Goal: Task Accomplishment & Management: Manage account settings

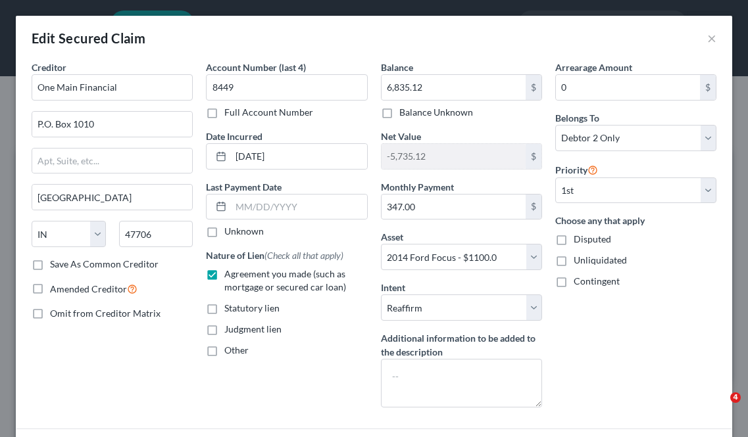
select select "15"
select select "10"
select select "2"
select select "1"
select select "0"
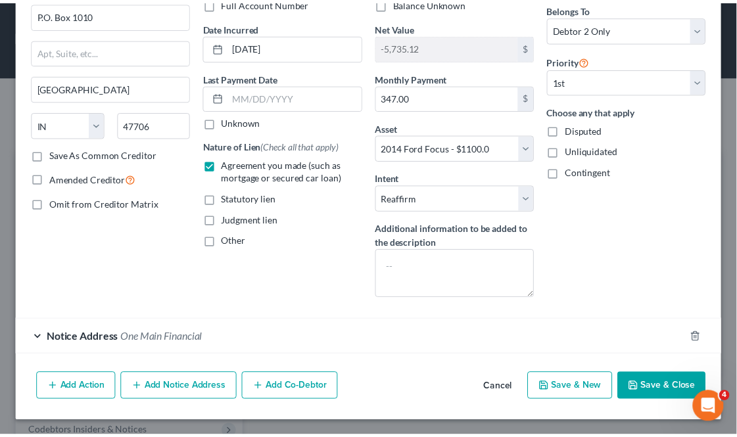
scroll to position [111, 0]
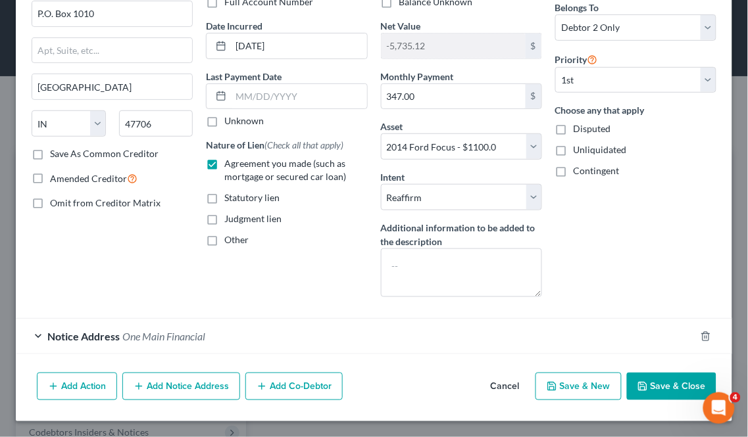
click at [670, 384] on button "Save & Close" at bounding box center [671, 387] width 89 height 28
select select
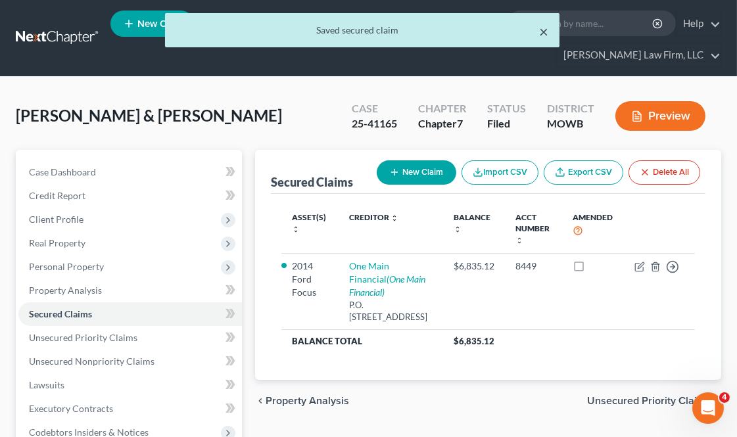
click at [550, 29] on div "× Saved secured claim" at bounding box center [362, 30] width 395 height 34
click at [545, 34] on button "×" at bounding box center [544, 32] width 9 height 16
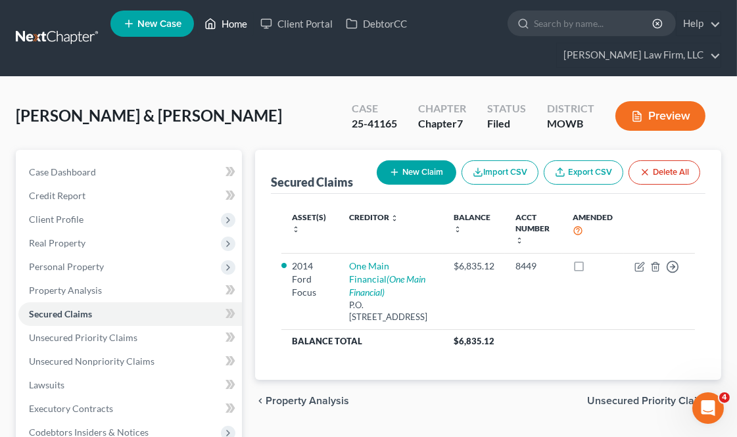
click at [244, 15] on link "Home" at bounding box center [226, 24] width 56 height 24
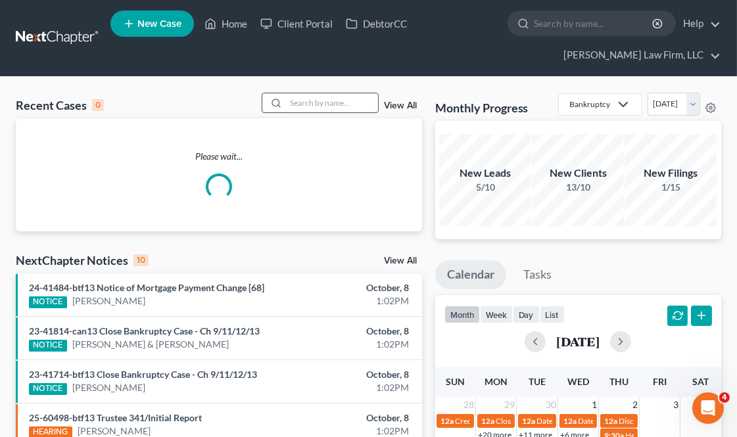
click at [349, 95] on input "search" at bounding box center [332, 102] width 92 height 19
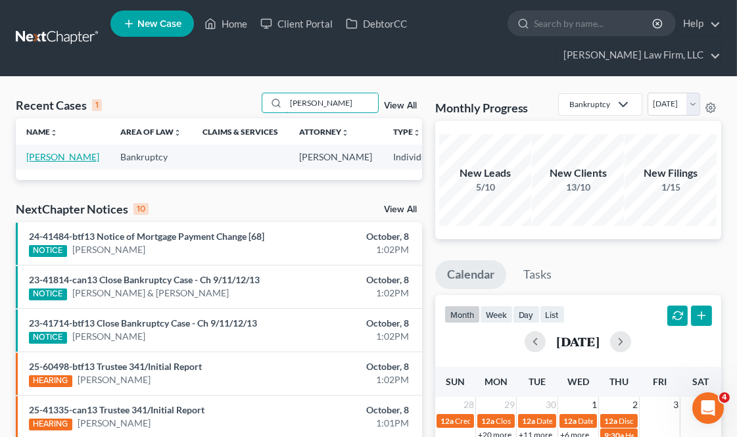
type input "[PERSON_NAME]"
click at [36, 160] on link "[PERSON_NAME]" at bounding box center [62, 156] width 73 height 11
select select "4"
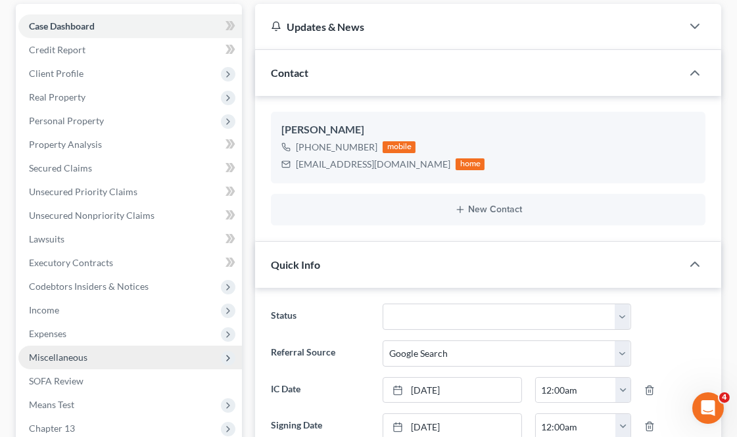
scroll to position [219, 0]
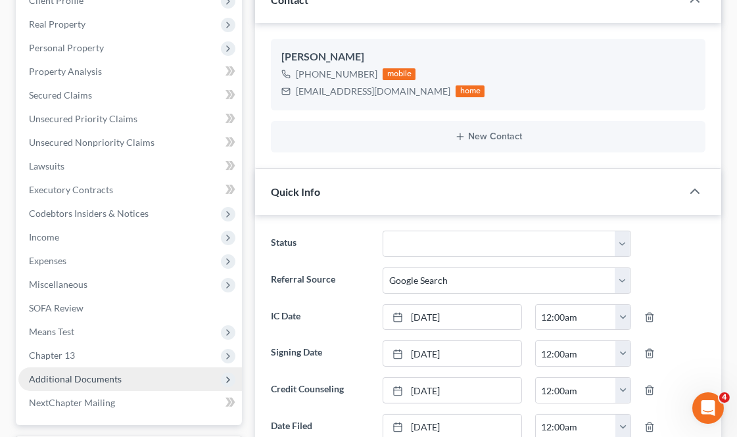
click at [91, 374] on span "Additional Documents" at bounding box center [75, 379] width 93 height 11
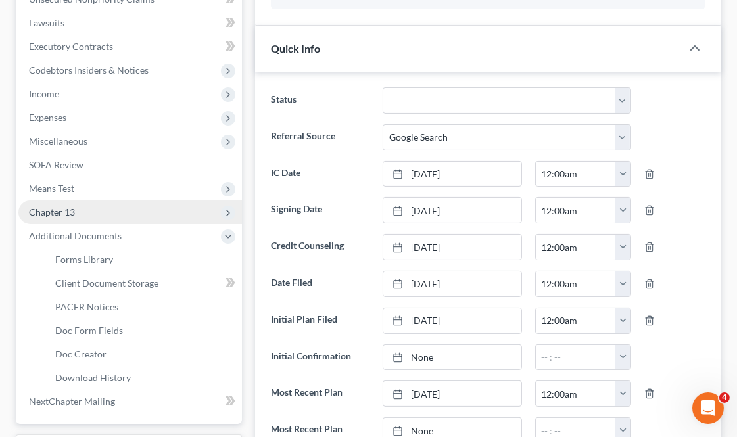
scroll to position [365, 0]
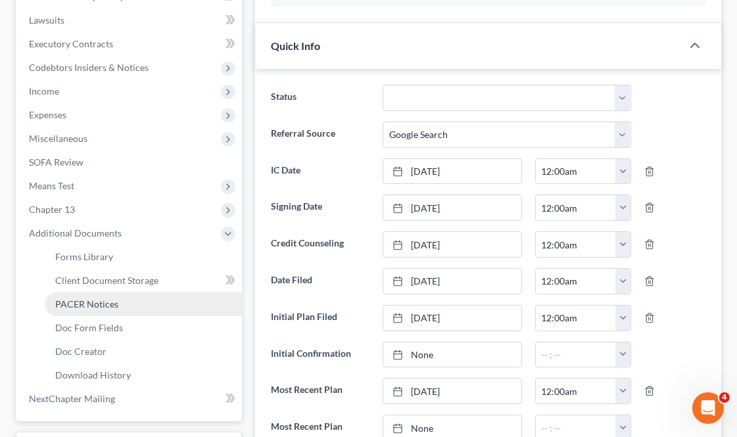
click at [116, 297] on link "PACER Notices" at bounding box center [143, 305] width 197 height 24
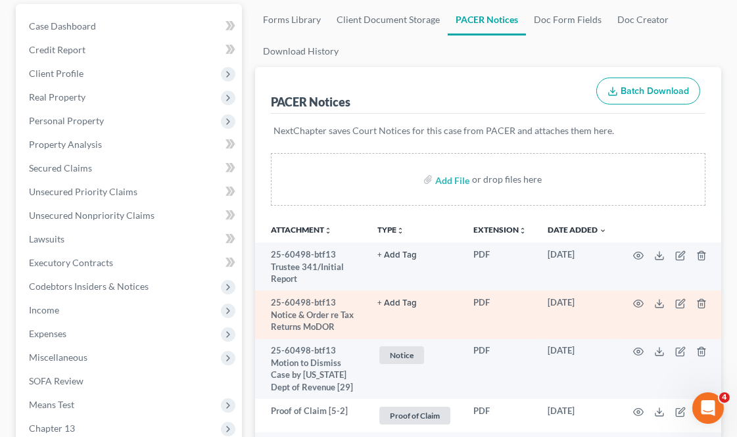
scroll to position [219, 0]
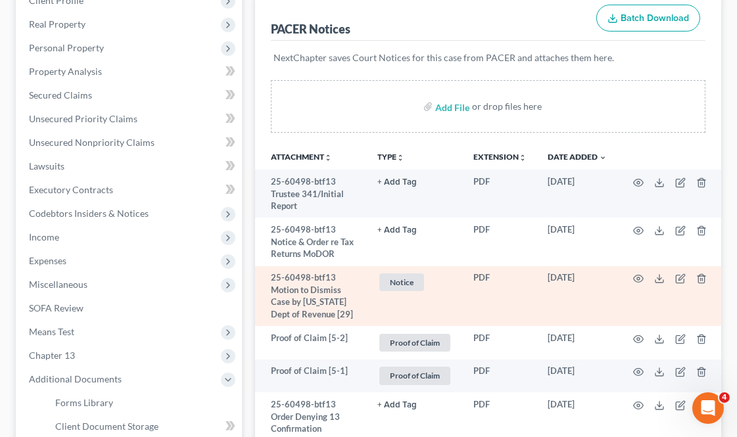
click at [416, 289] on span "Notice" at bounding box center [402, 283] width 45 height 18
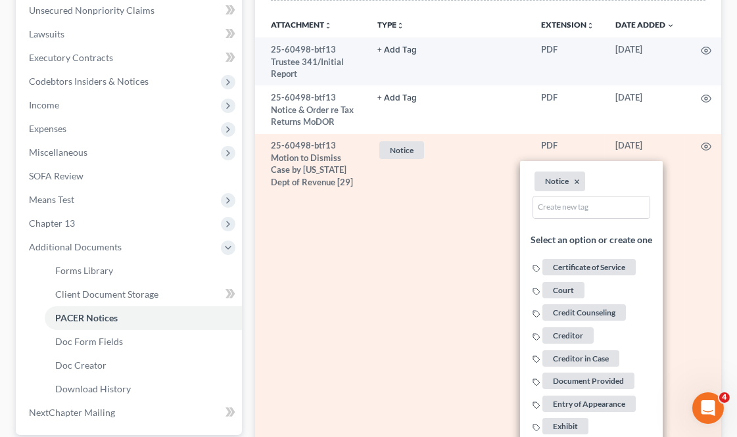
scroll to position [511, 0]
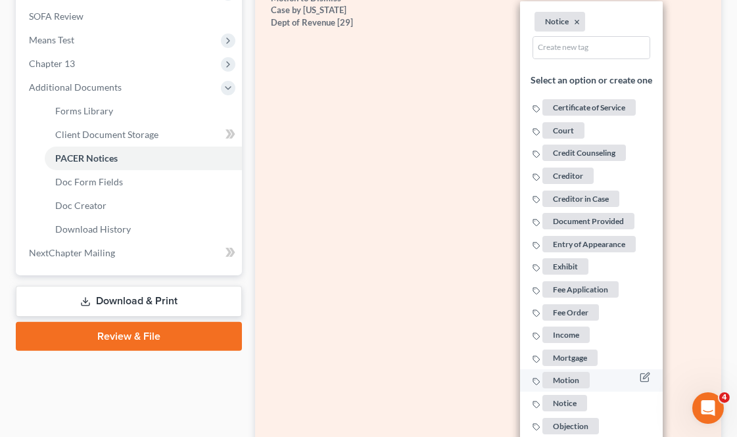
click at [578, 373] on span "Motion" at bounding box center [566, 381] width 47 height 16
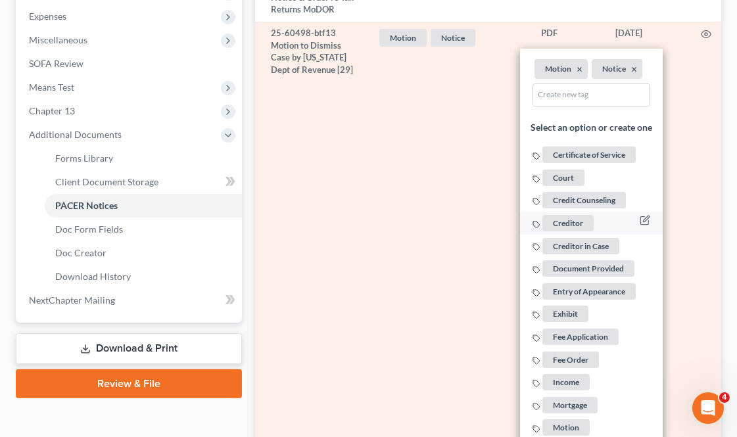
scroll to position [438, 0]
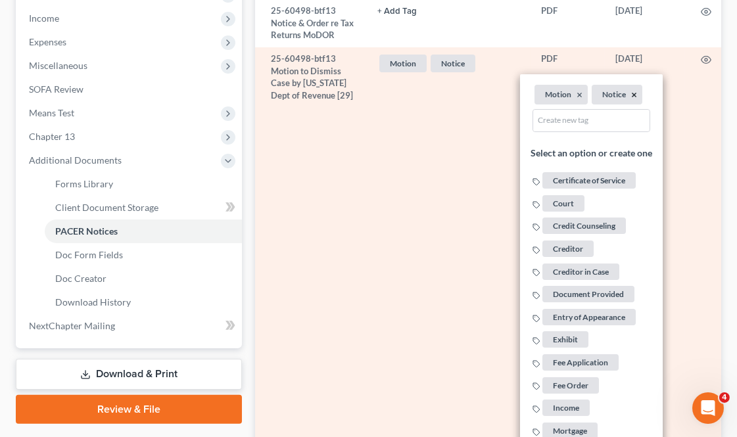
click at [635, 92] on button "×" at bounding box center [635, 95] width 6 height 12
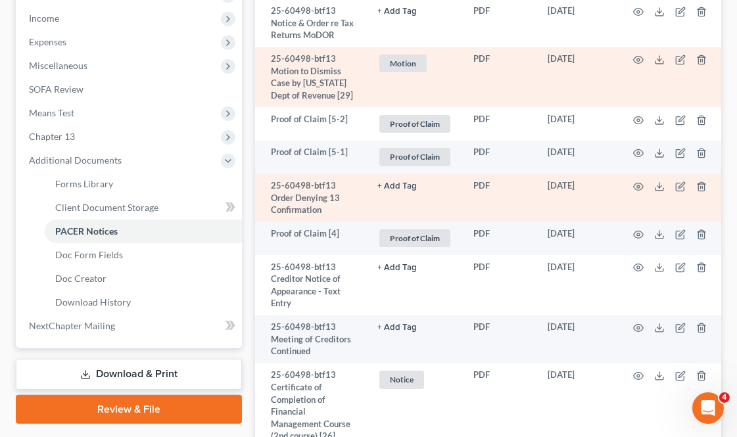
click at [397, 182] on button "+ Add Tag" at bounding box center [397, 186] width 39 height 9
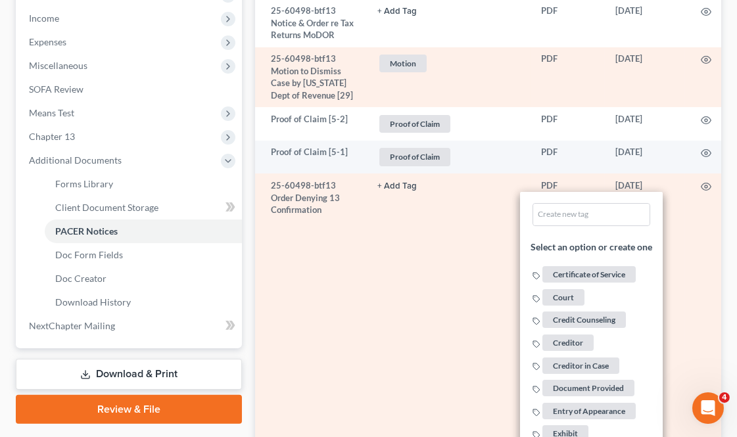
scroll to position [731, 0]
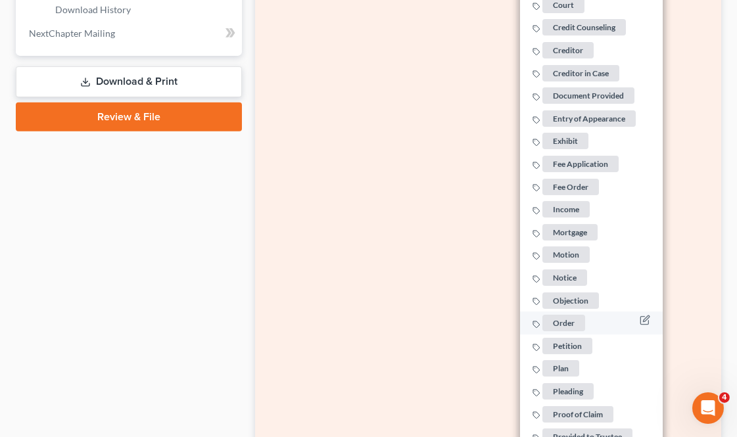
click at [569, 315] on span "Order" at bounding box center [564, 323] width 43 height 16
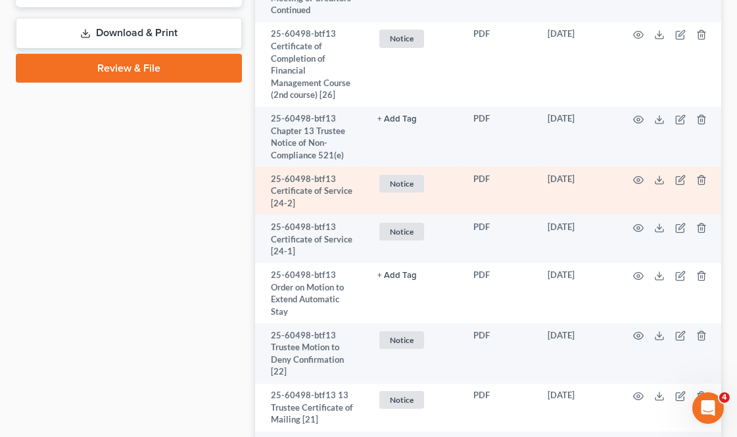
scroll to position [877, 0]
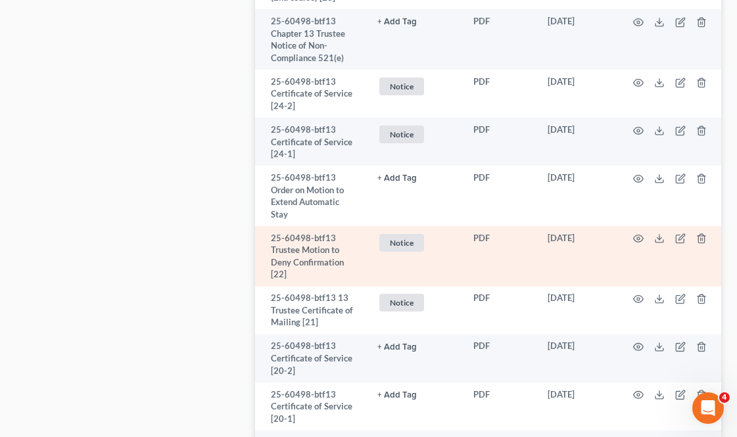
click at [417, 241] on span "Notice" at bounding box center [402, 243] width 45 height 18
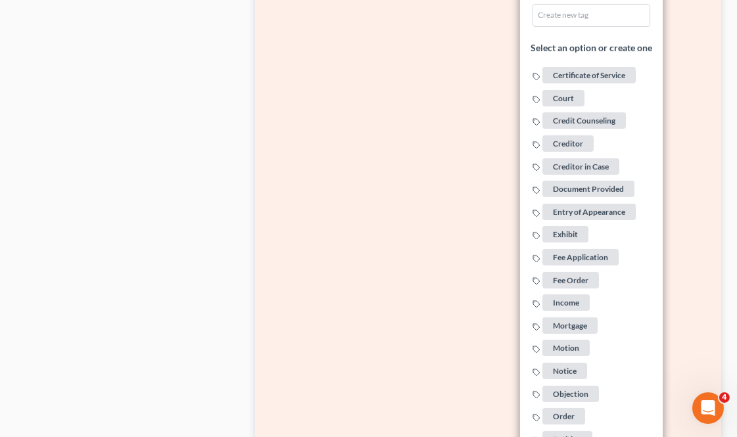
scroll to position [1169, 0]
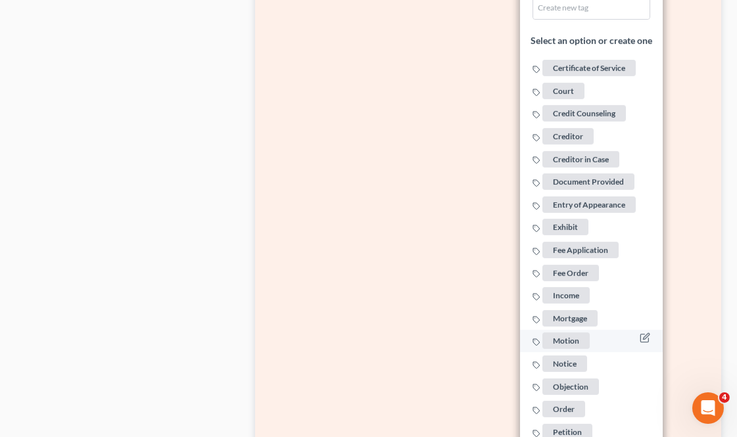
click at [578, 333] on span "Motion" at bounding box center [566, 341] width 47 height 16
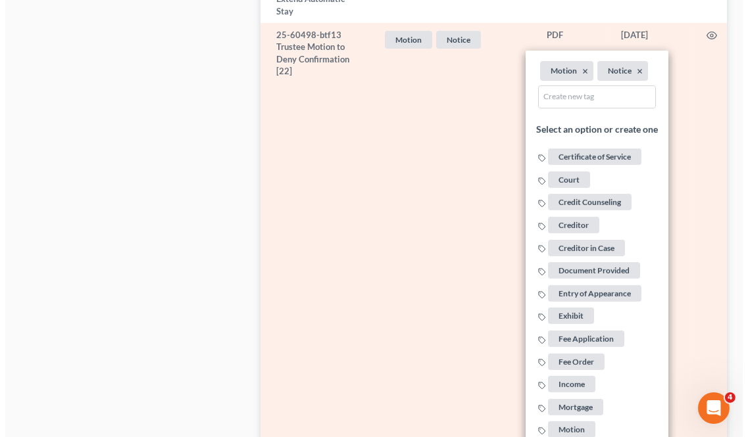
scroll to position [950, 0]
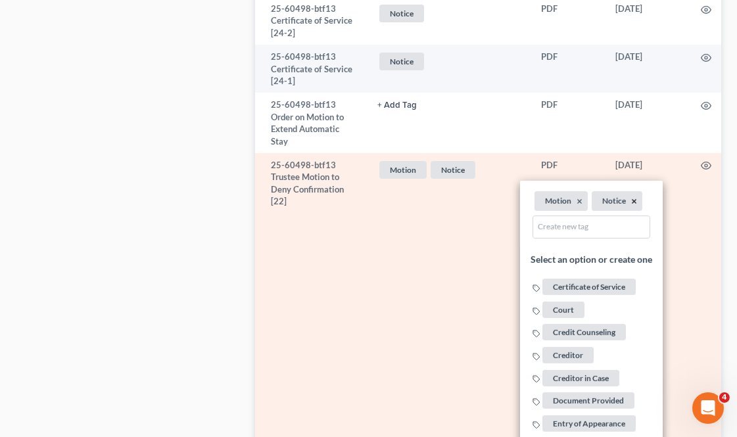
click at [637, 198] on button "×" at bounding box center [635, 202] width 6 height 12
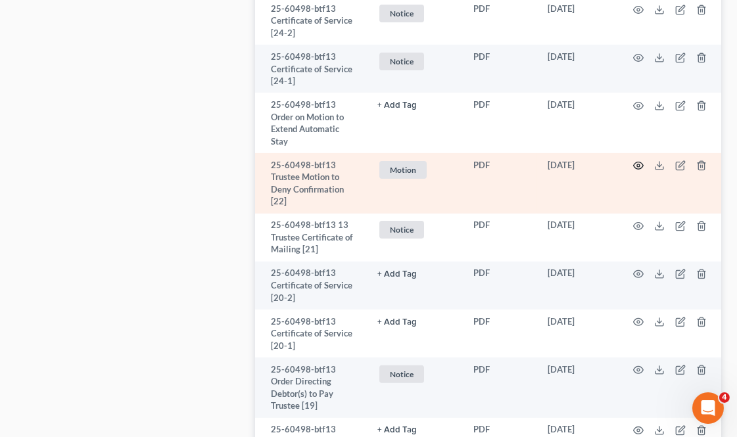
click at [641, 166] on icon "button" at bounding box center [638, 166] width 11 height 11
